Goal: Find specific page/section: Find specific page/section

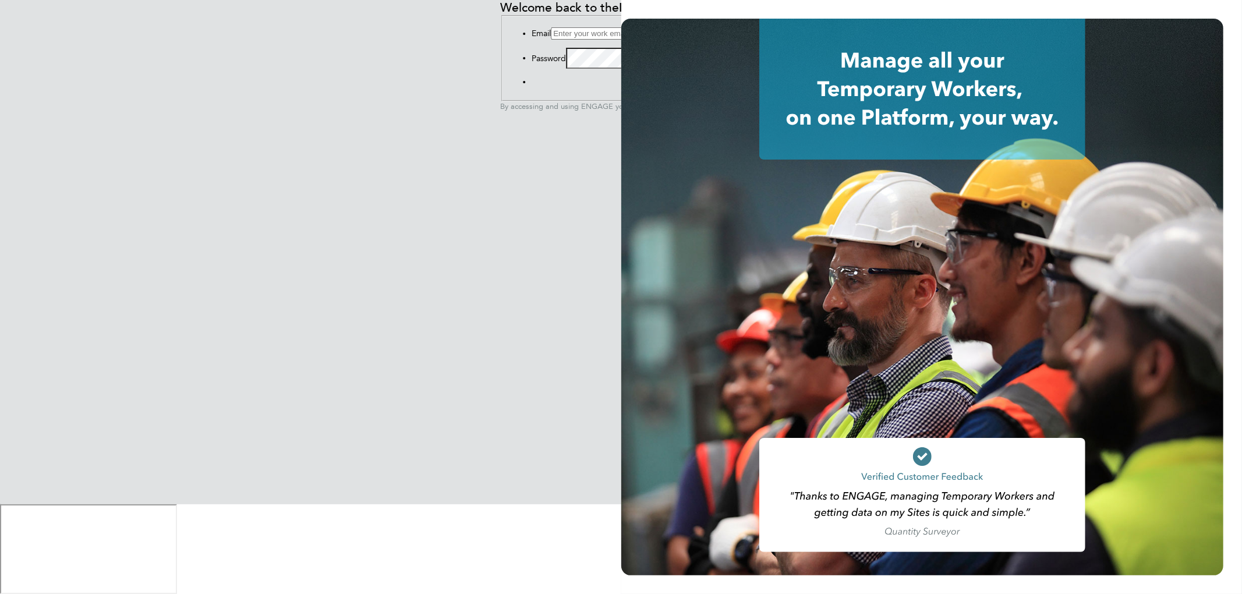
type input "roxanne.hayes@thinkrecruitment.co.uk"
click at [532, 84] on button "Sign In" at bounding box center [532, 84] width 0 height 0
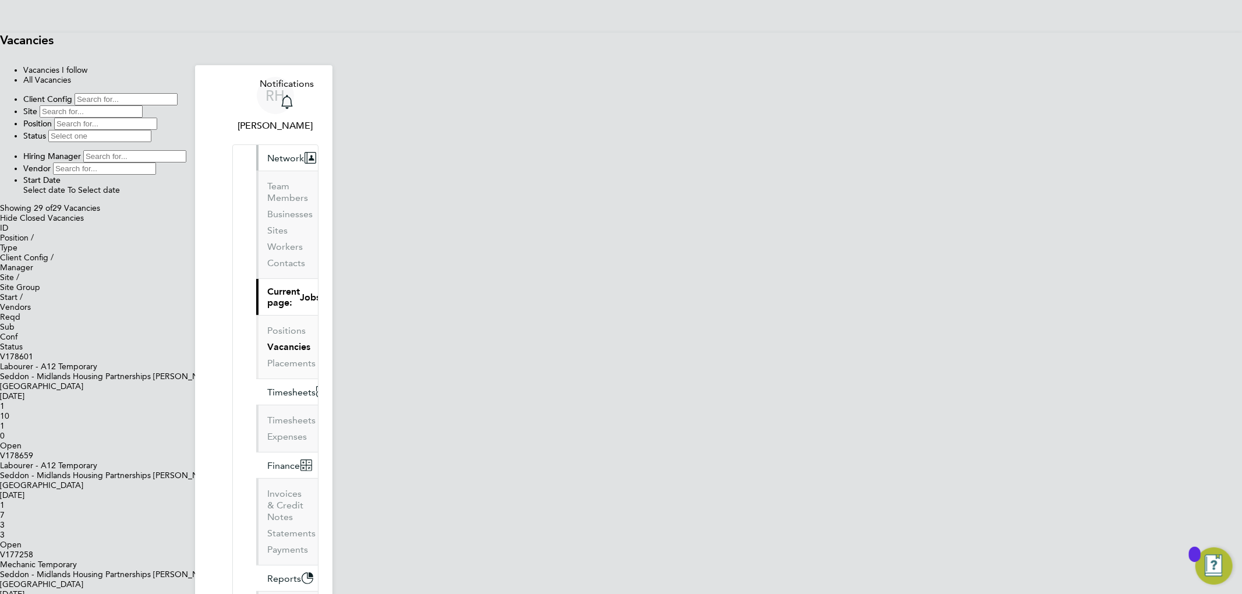
click at [268, 153] on span "Network" at bounding box center [286, 158] width 37 height 11
click at [268, 225] on link "Sites" at bounding box center [278, 230] width 20 height 11
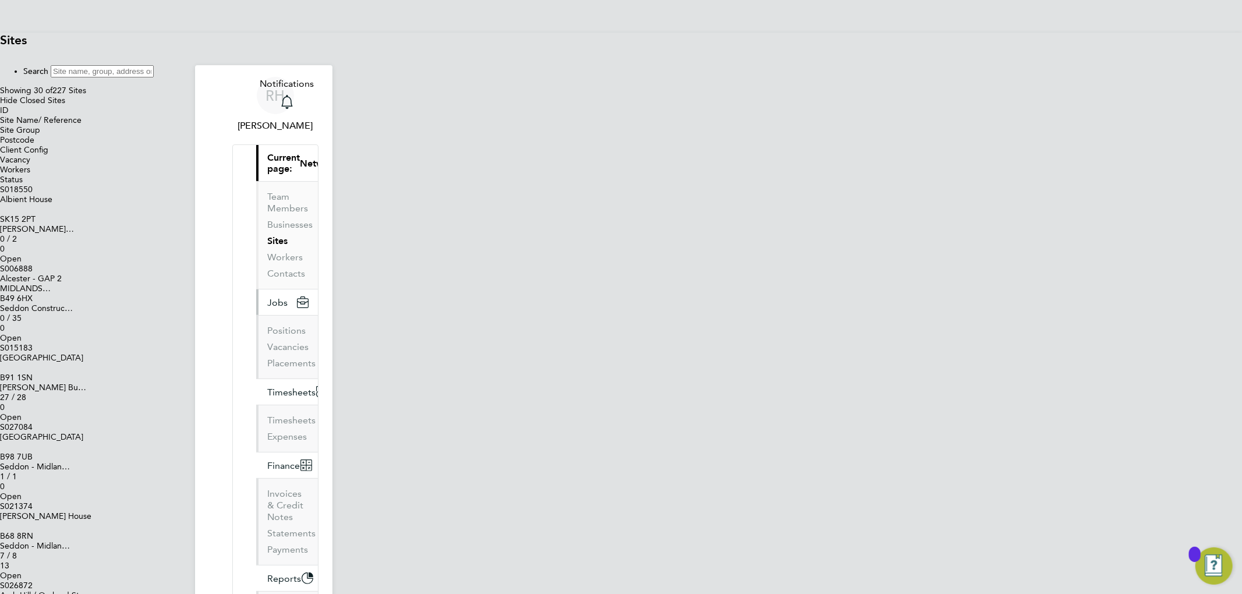
click at [256, 289] on button "Jobs" at bounding box center [287, 302] width 62 height 26
click at [268, 341] on link "Vacancies" at bounding box center [288, 346] width 41 height 11
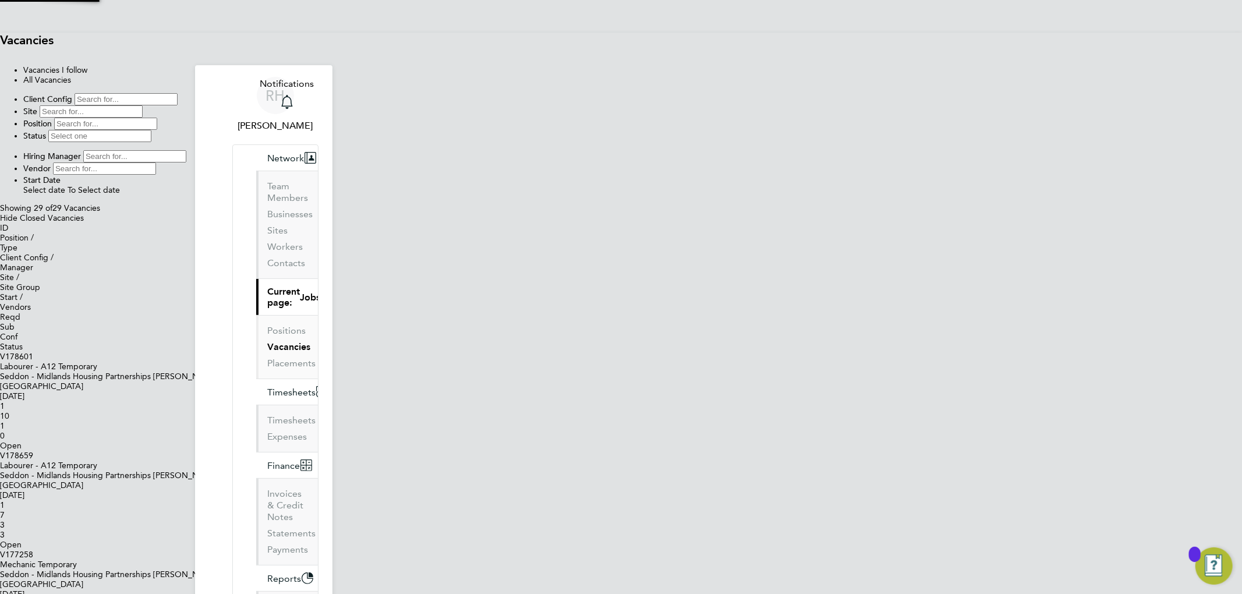
click at [143, 118] on input at bounding box center [91, 111] width 103 height 12
type input "[PERSON_NAME] House"
click at [727, 510] on div "0" at bounding box center [621, 515] width 1242 height 10
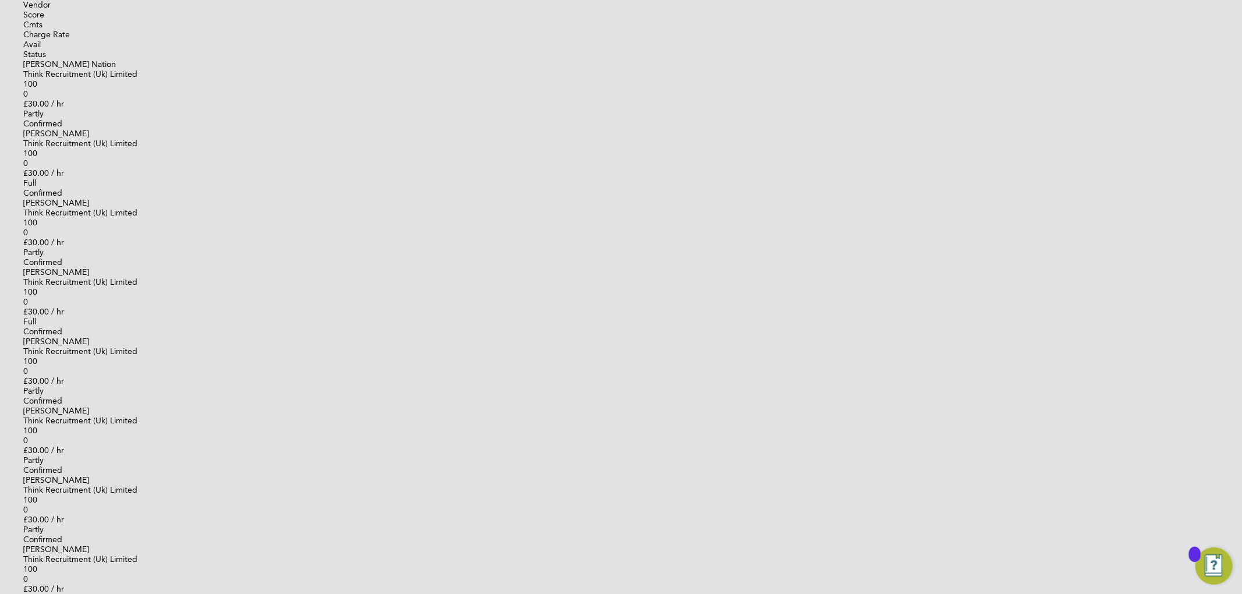
scroll to position [932, 0]
